Goal: Task Accomplishment & Management: Complete application form

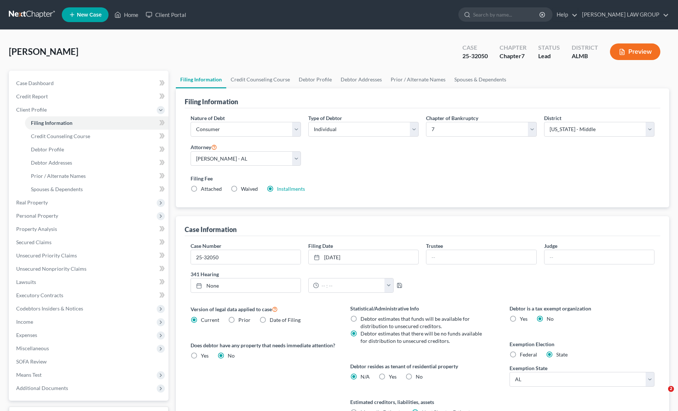
select select "1"
select select "0"
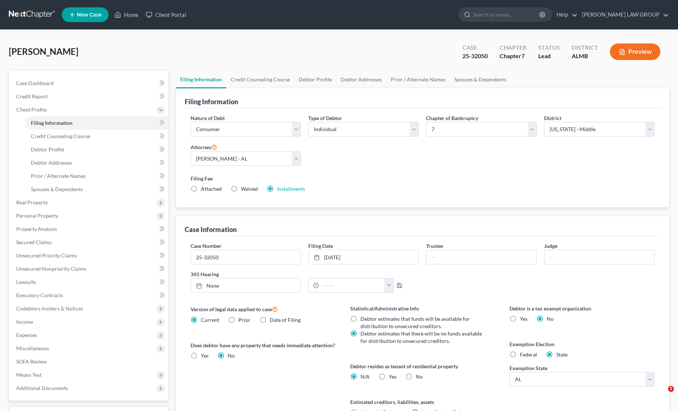
select select "0"
click at [129, 14] on link "Home" at bounding box center [126, 14] width 31 height 13
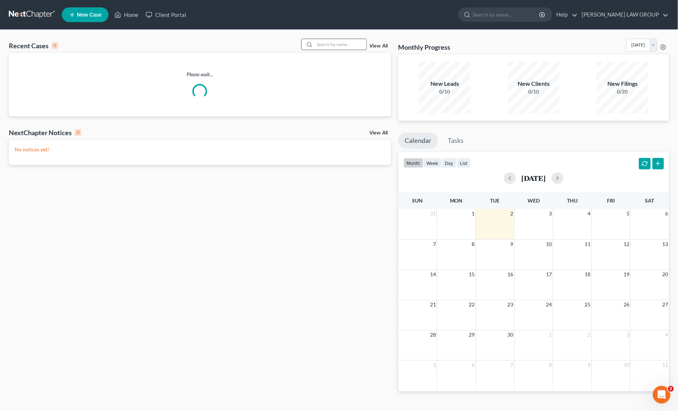
click at [330, 41] on input "search" at bounding box center [341, 44] width 52 height 11
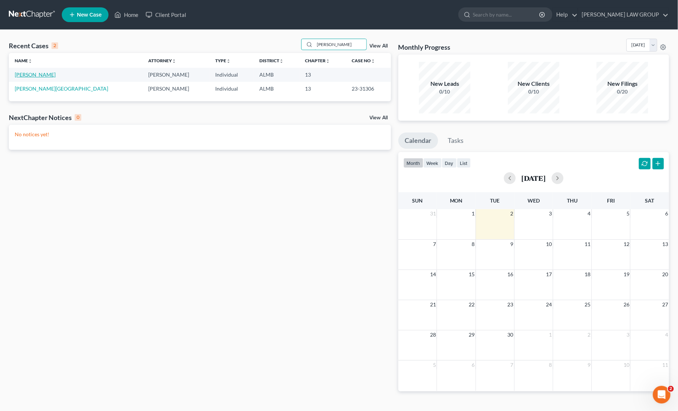
type input "[PERSON_NAME]"
click at [32, 74] on link "[PERSON_NAME]" at bounding box center [35, 74] width 41 height 6
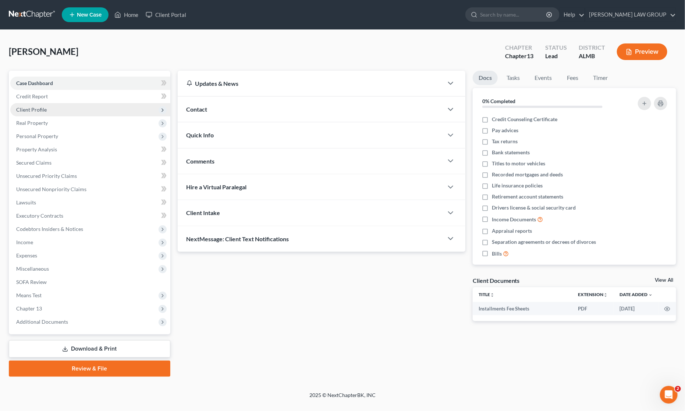
click at [50, 109] on span "Client Profile" at bounding box center [90, 109] width 160 height 13
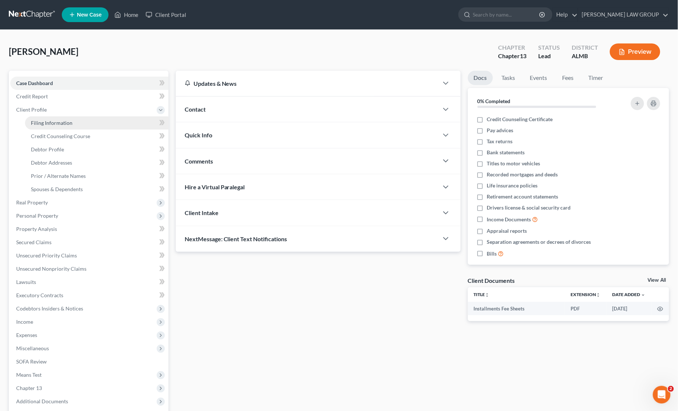
click at [49, 120] on span "Filing Information" at bounding box center [52, 123] width 42 height 6
select select "1"
select select "0"
select select "3"
select select "0"
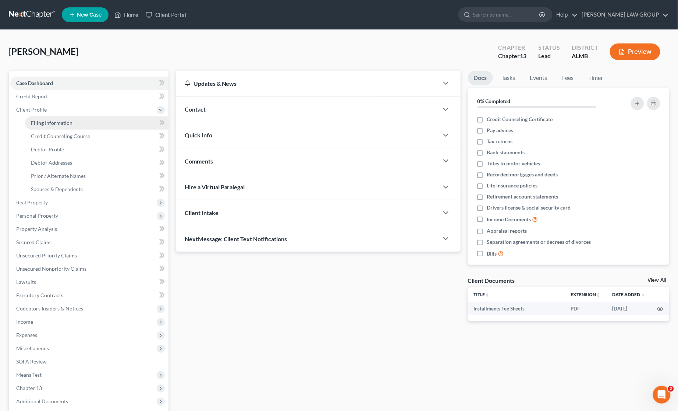
select select "0"
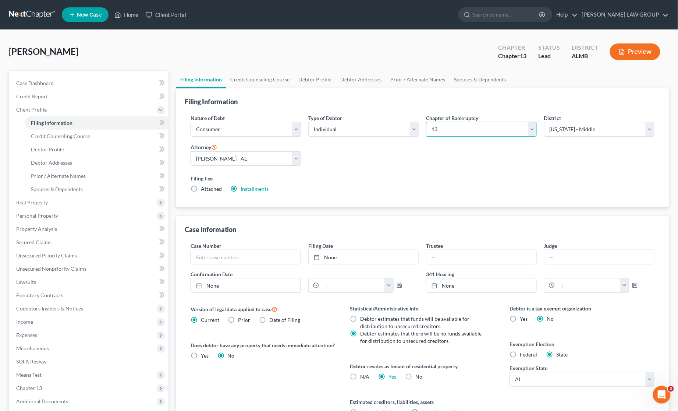
click at [532, 128] on select "Select 7 11 12 13" at bounding box center [481, 129] width 110 height 15
select select "0"
click at [426, 122] on select "Select 7 11 12 13" at bounding box center [481, 129] width 110 height 15
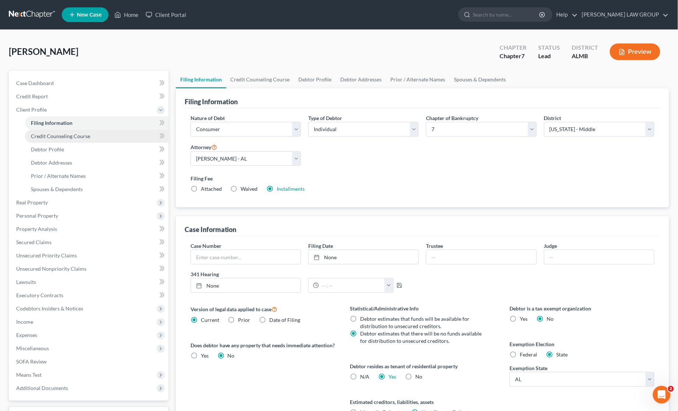
click at [57, 135] on span "Credit Counseling Course" at bounding box center [60, 136] width 59 height 6
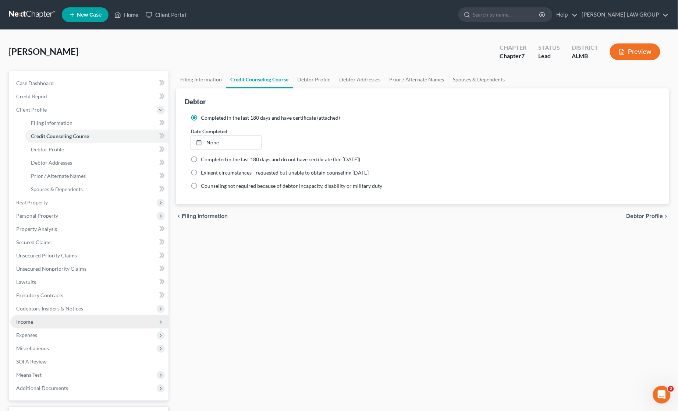
click at [40, 318] on span "Income" at bounding box center [89, 321] width 158 height 13
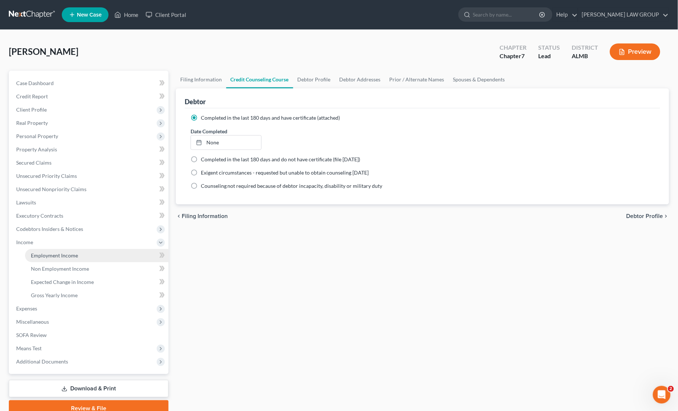
click at [50, 256] on span "Employment Income" at bounding box center [54, 255] width 47 height 6
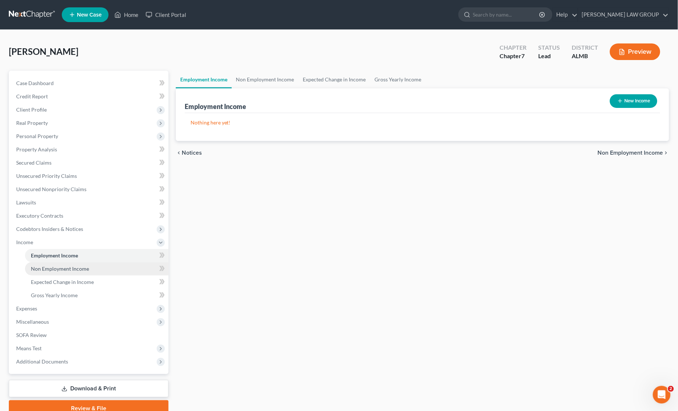
click at [61, 269] on span "Non Employment Income" at bounding box center [60, 268] width 58 height 6
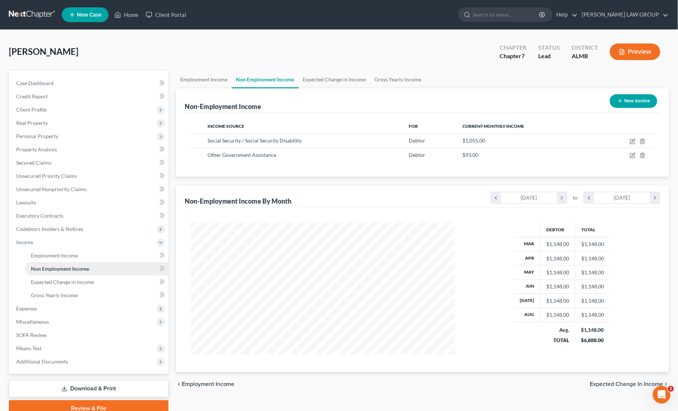
scroll to position [132, 279]
click at [68, 309] on span "Expenses" at bounding box center [89, 308] width 158 height 13
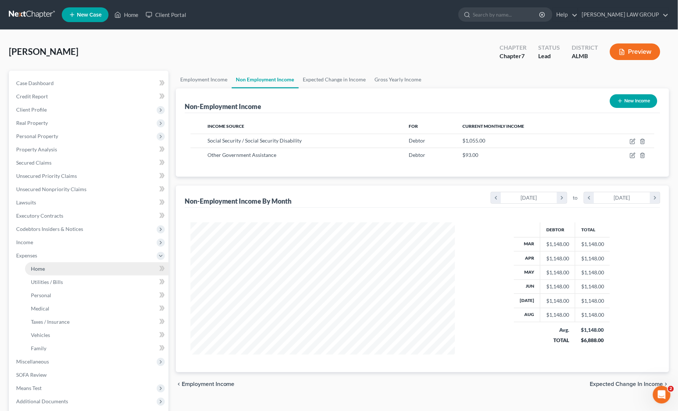
click at [58, 264] on link "Home" at bounding box center [97, 268] width 144 height 13
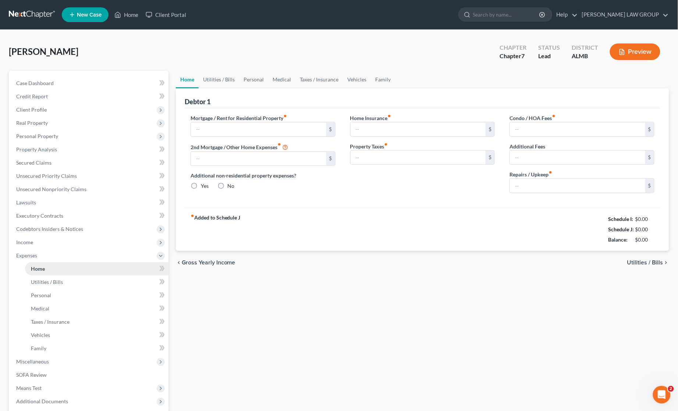
type input "0.00"
radio input "true"
type input "0.00"
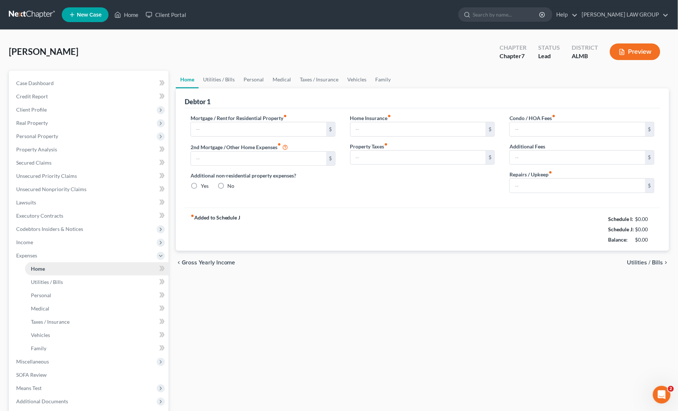
type input "0.00"
click at [47, 239] on span "Income" at bounding box center [89, 242] width 158 height 13
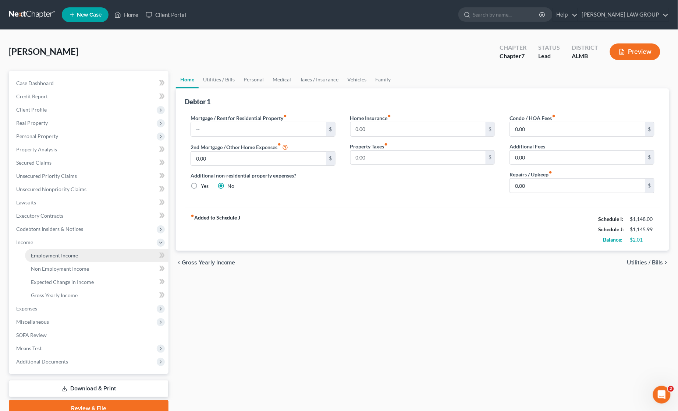
click at [53, 253] on span "Employment Income" at bounding box center [54, 255] width 47 height 6
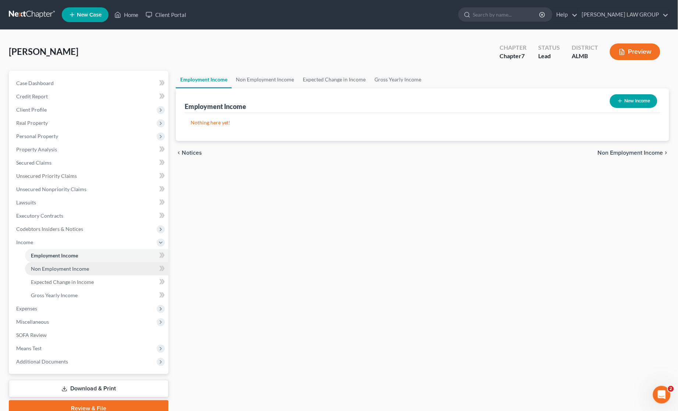
click at [50, 263] on link "Non Employment Income" at bounding box center [97, 268] width 144 height 13
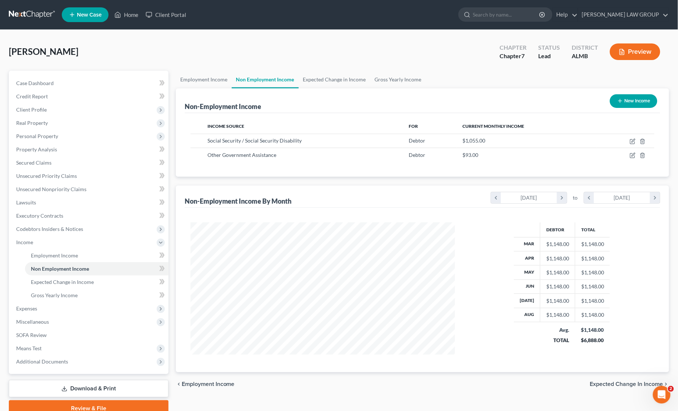
scroll to position [132, 279]
click at [43, 293] on span "Gross Yearly Income" at bounding box center [54, 295] width 47 height 6
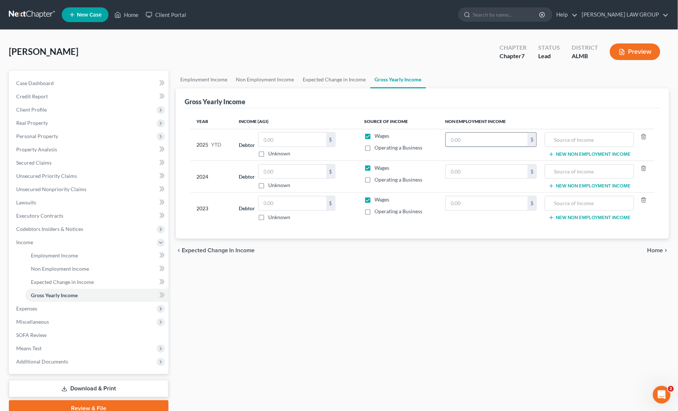
click at [477, 138] on input "text" at bounding box center [487, 139] width 82 height 14
type input "10,332"
type input "Social Security and Food Stamps"
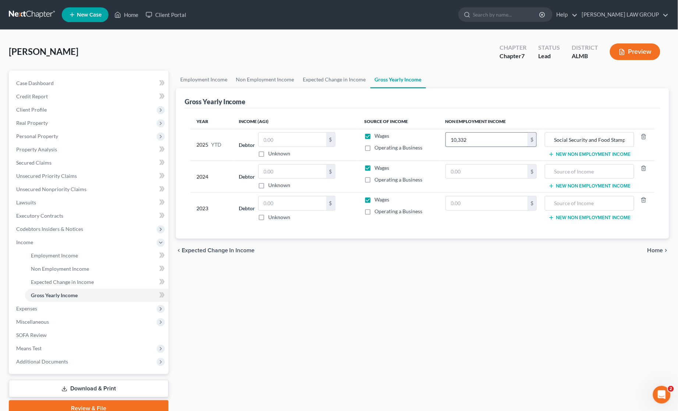
drag, startPoint x: 630, startPoint y: 141, endPoint x: 532, endPoint y: 145, distance: 98.4
click at [532, 145] on tr "2025 YTD Debtor $ Unknown Balance Undetermined $ Unknown Wages Operating a Busi…" at bounding box center [423, 145] width 464 height 32
copy div
click at [579, 171] on input "text" at bounding box center [589, 171] width 81 height 14
paste input "Social Security and Food Stamps"
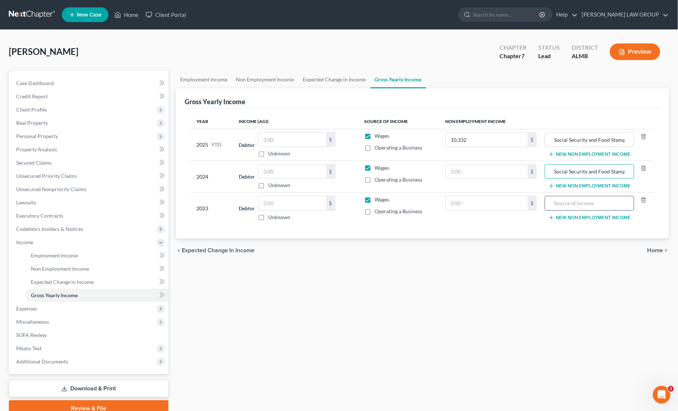
scroll to position [0, 10]
type input "Social Security and Food Stamps"
click at [580, 205] on input "text" at bounding box center [589, 203] width 81 height 14
paste input "Social Security and Food Stamps"
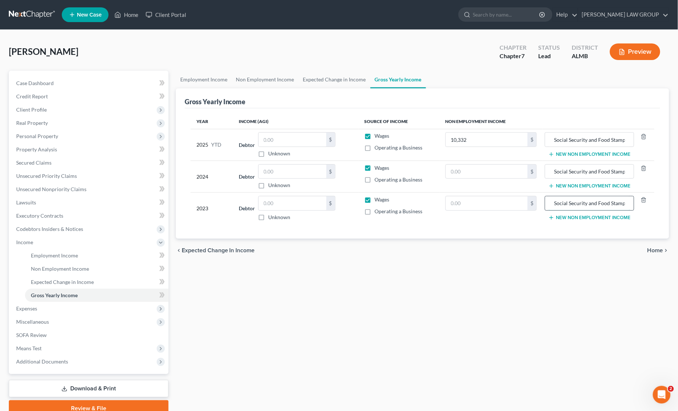
scroll to position [0, 10]
type input "Social Security and Food Stamps"
click at [375, 134] on label "Wages" at bounding box center [382, 135] width 15 height 7
click at [378, 134] on input "Wages" at bounding box center [380, 134] width 5 height 5
checkbox input "false"
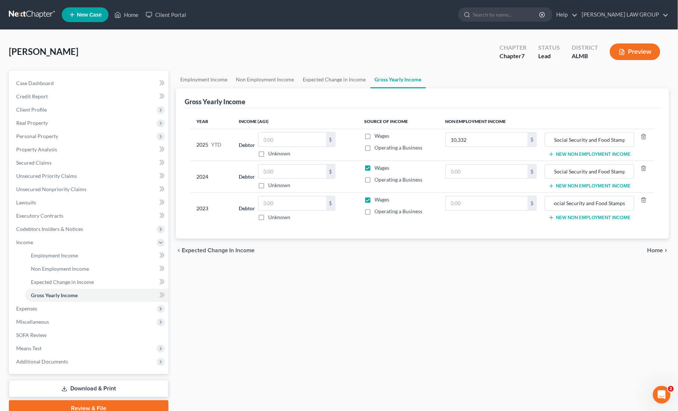
scroll to position [0, 0]
click at [375, 164] on label "Wages" at bounding box center [382, 167] width 15 height 7
click at [378, 164] on input "Wages" at bounding box center [380, 166] width 5 height 5
checkbox input "false"
click at [375, 201] on label "Wages" at bounding box center [382, 199] width 15 height 7
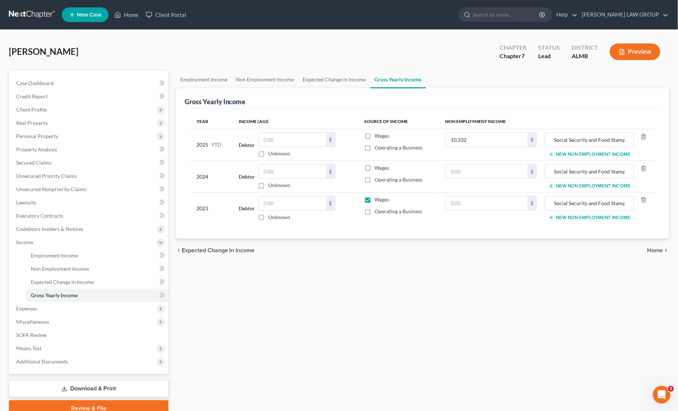
click at [378, 201] on input "Wages" at bounding box center [380, 198] width 5 height 5
checkbox input "false"
click at [481, 167] on input "text" at bounding box center [487, 171] width 82 height 14
type input "13,776"
click at [481, 202] on input "text" at bounding box center [487, 203] width 82 height 14
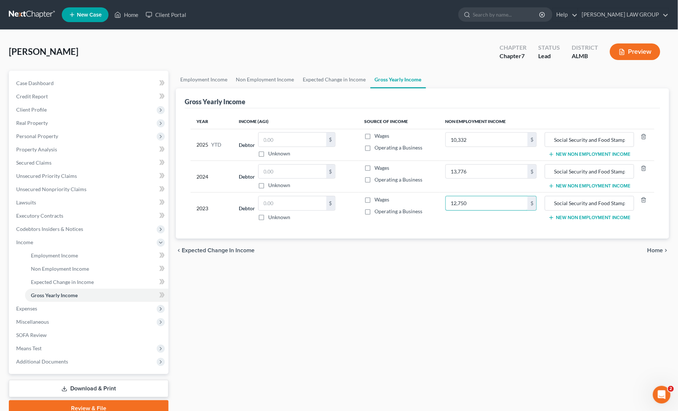
type input "12,750"
click at [480, 286] on div "Employment Income Non Employment Income Expected Change in Income Gross Yearly …" at bounding box center [422, 244] width 501 height 346
click at [54, 270] on span "Non Employment Income" at bounding box center [60, 268] width 58 height 6
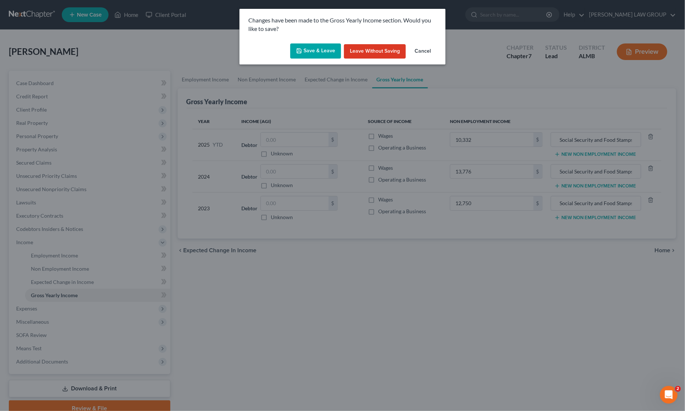
click at [332, 52] on button "Save & Leave" at bounding box center [315, 50] width 51 height 15
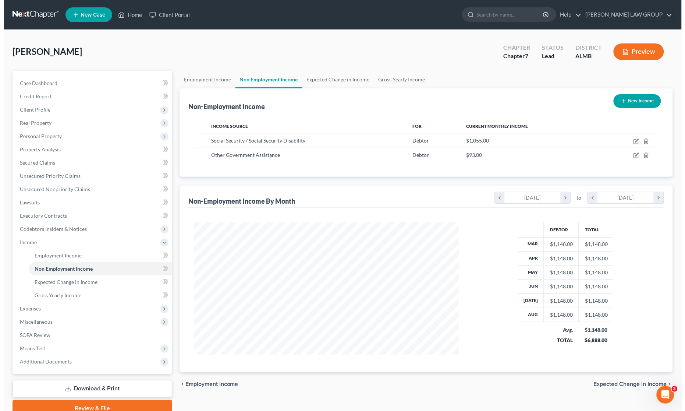
scroll to position [132, 279]
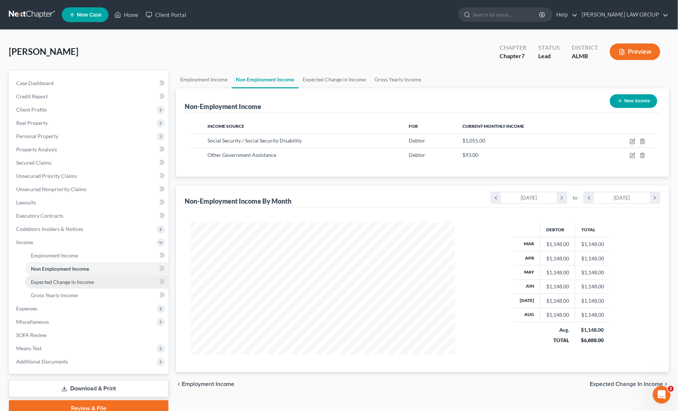
click at [64, 281] on span "Expected Change in Income" at bounding box center [62, 282] width 63 height 6
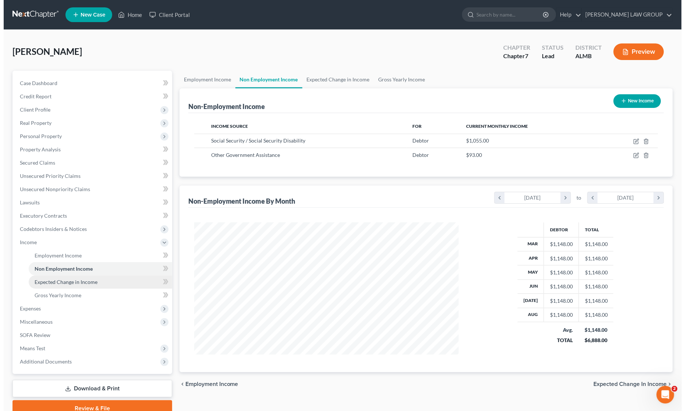
scroll to position [134, 282]
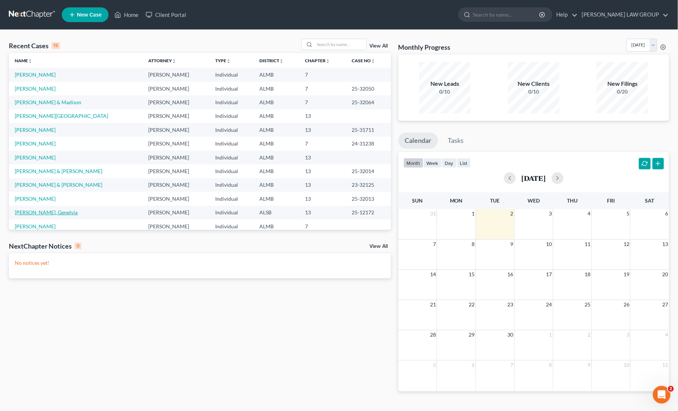
click at [31, 213] on link "[PERSON_NAME], Genelvia" at bounding box center [46, 212] width 63 height 6
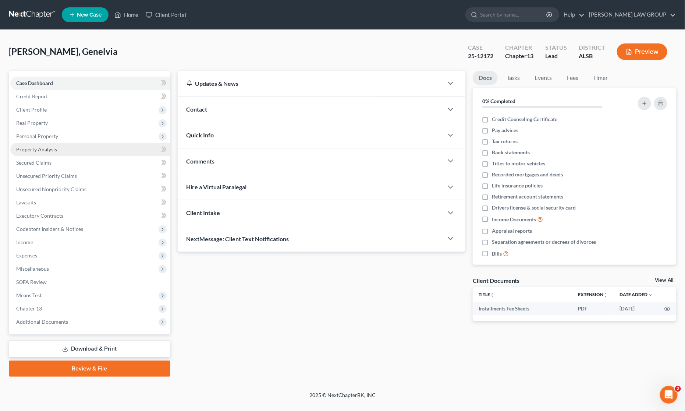
click at [47, 149] on span "Property Analysis" at bounding box center [36, 149] width 41 height 6
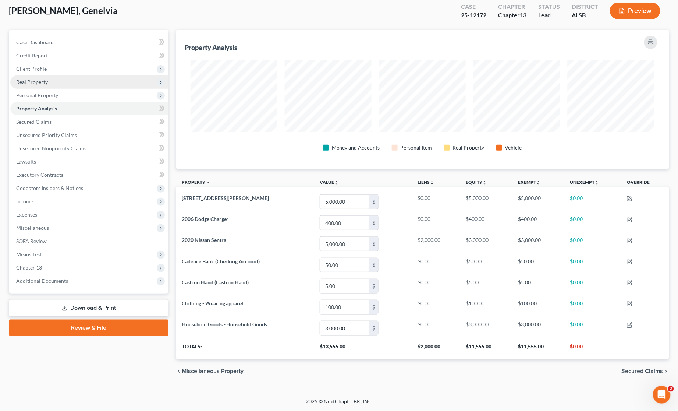
click at [41, 79] on span "Real Property" at bounding box center [32, 82] width 32 height 6
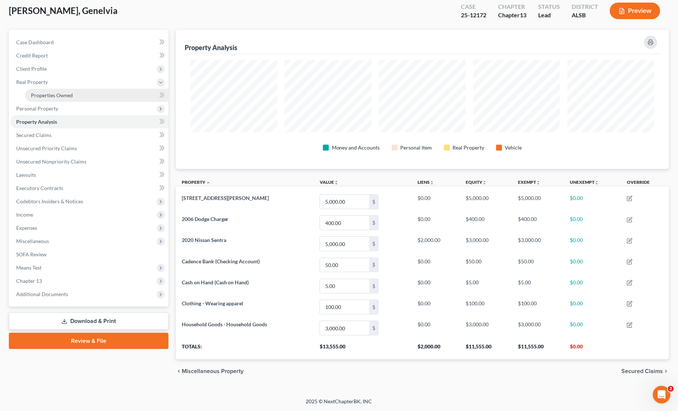
click at [45, 94] on span "Properties Owned" at bounding box center [52, 95] width 42 height 6
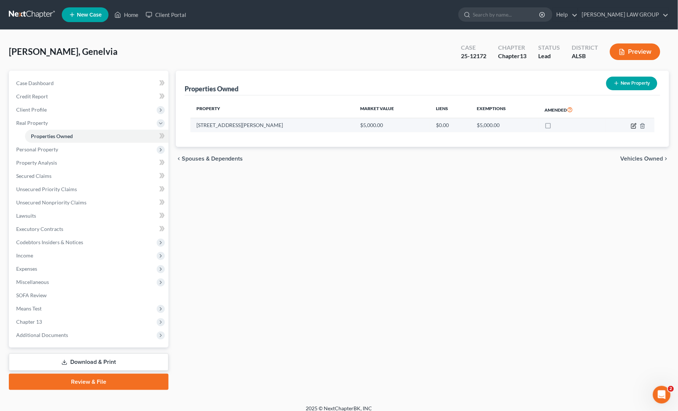
click at [632, 124] on icon "button" at bounding box center [634, 126] width 6 height 6
select select "0"
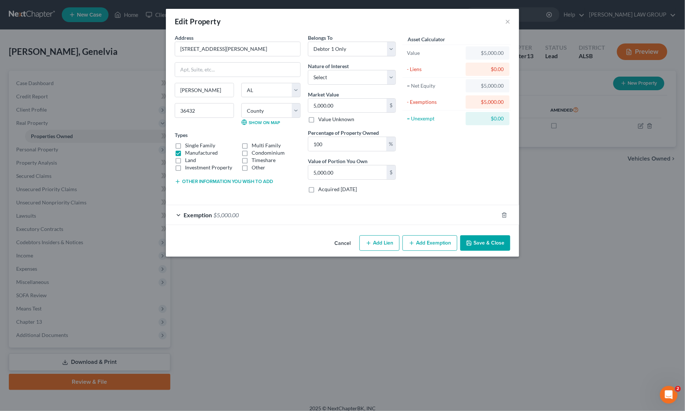
click at [273, 214] on div "Exemption $5,000.00" at bounding box center [332, 215] width 333 height 20
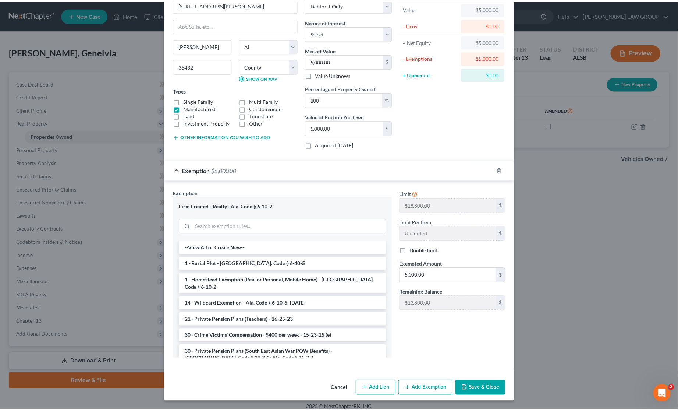
scroll to position [46, 0]
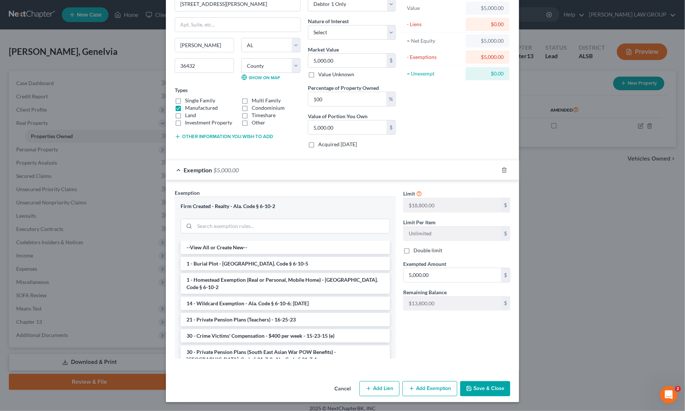
click at [487, 386] on button "Save & Close" at bounding box center [485, 388] width 50 height 15
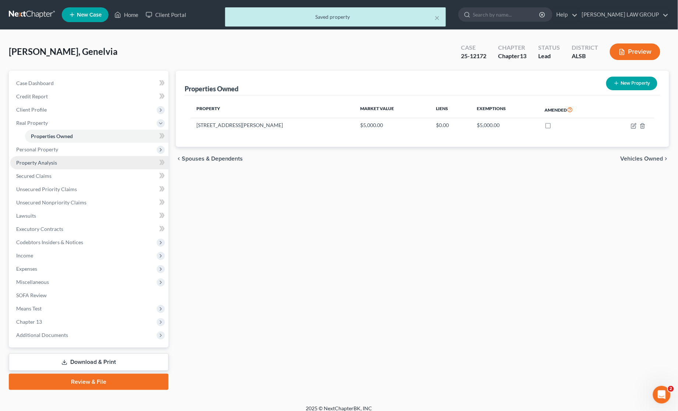
click at [53, 163] on span "Property Analysis" at bounding box center [36, 162] width 41 height 6
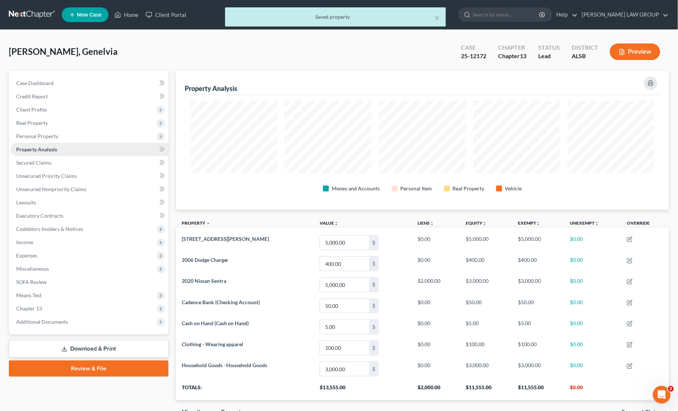
scroll to position [139, 494]
